Goal: Check status: Check status

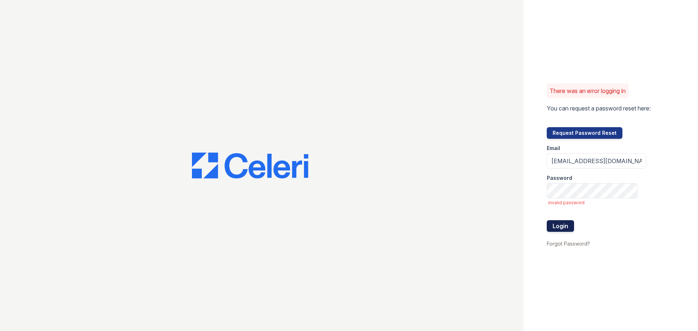
click at [557, 226] on button "Login" at bounding box center [559, 226] width 27 height 12
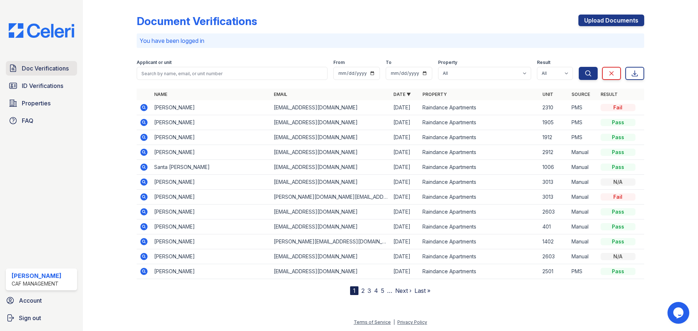
click at [52, 62] on link "Doc Verifications" at bounding box center [41, 68] width 71 height 15
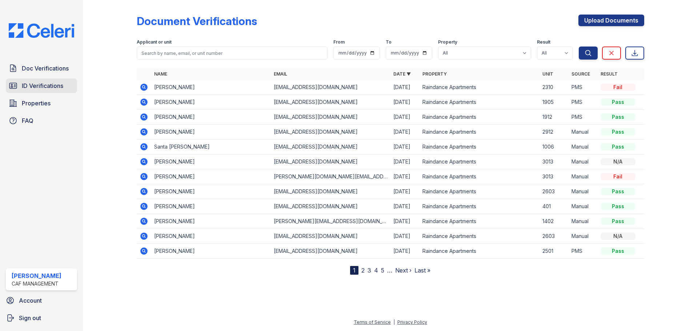
click at [57, 84] on span "ID Verifications" at bounding box center [42, 85] width 41 height 9
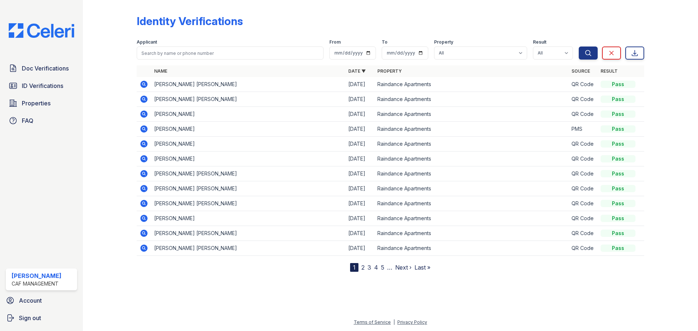
click at [144, 218] on icon at bounding box center [143, 218] width 2 height 2
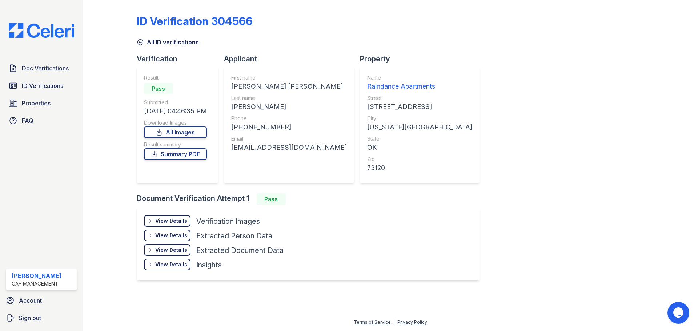
click at [181, 224] on div "View Details Details" at bounding box center [167, 221] width 47 height 12
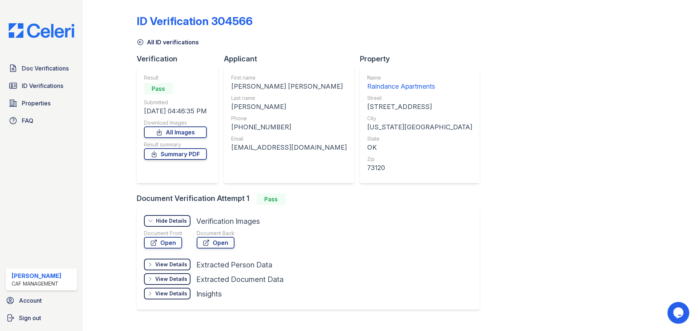
click at [180, 236] on div "Document Front" at bounding box center [163, 233] width 38 height 7
click at [173, 240] on link "Open" at bounding box center [163, 243] width 38 height 12
drag, startPoint x: 40, startPoint y: 72, endPoint x: 36, endPoint y: 70, distance: 4.1
click at [36, 70] on span "Doc Verifications" at bounding box center [45, 68] width 47 height 9
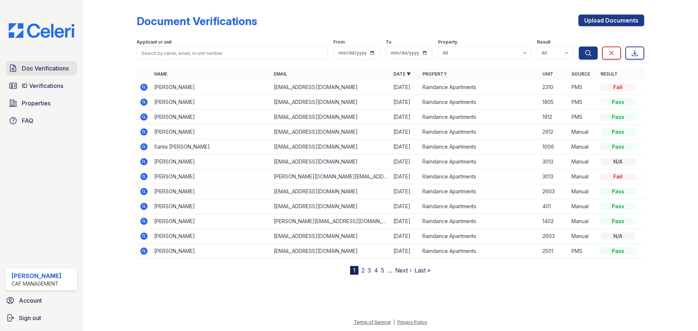
click at [36, 69] on span "Doc Verifications" at bounding box center [45, 68] width 47 height 9
click at [142, 85] on icon at bounding box center [143, 87] width 7 height 7
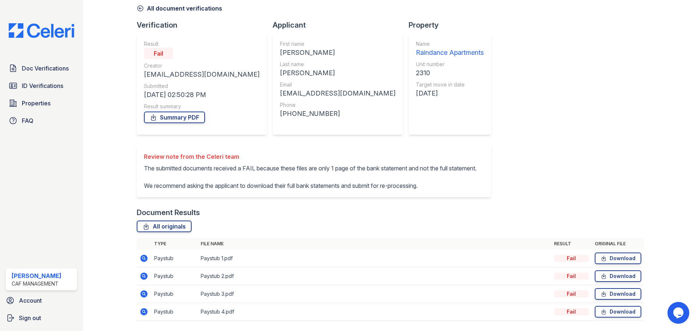
scroll to position [73, 0]
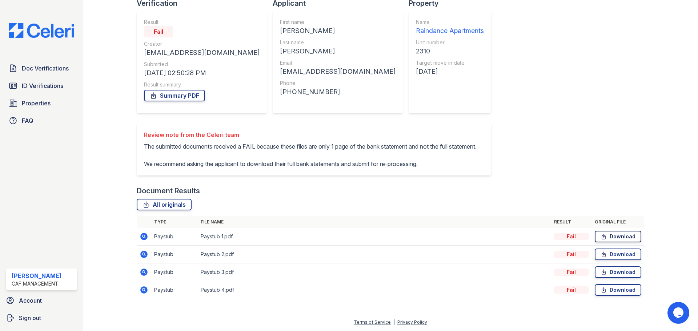
click at [602, 233] on link "Download" at bounding box center [617, 237] width 47 height 12
